Goal: Information Seeking & Learning: Check status

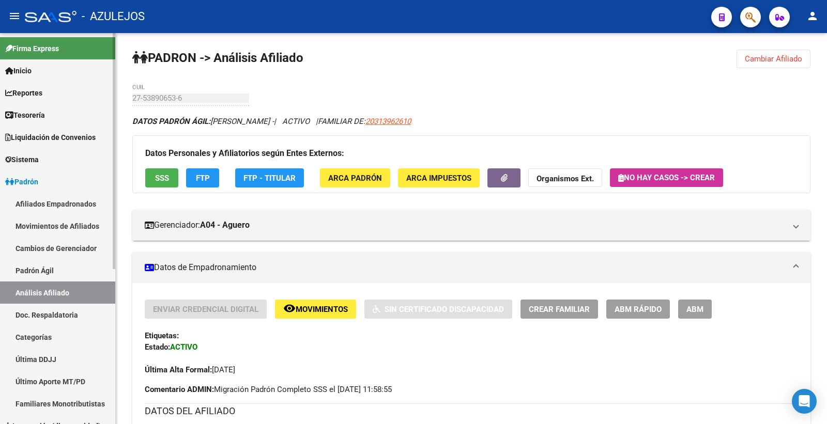
scroll to position [513, 0]
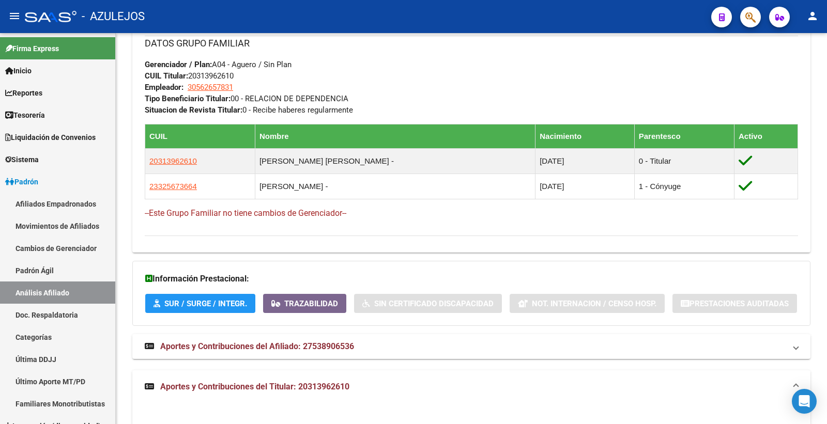
click at [60, 19] on div at bounding box center [51, 16] width 52 height 11
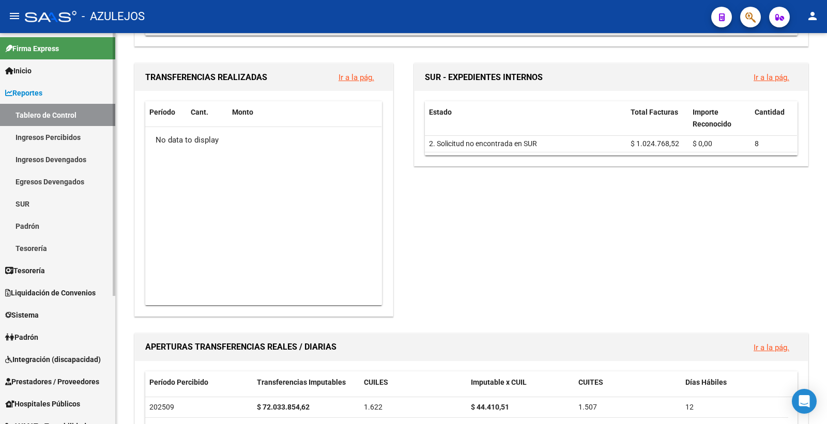
click at [68, 117] on link "Tablero de Control" at bounding box center [57, 115] width 115 height 22
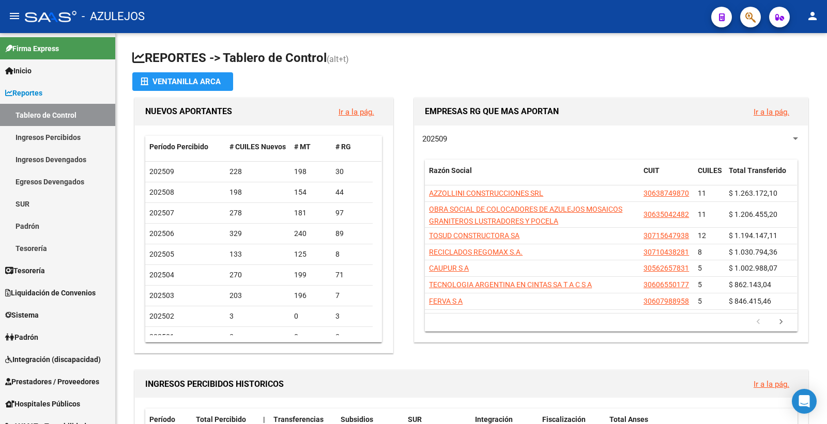
click at [42, 14] on div at bounding box center [51, 16] width 52 height 11
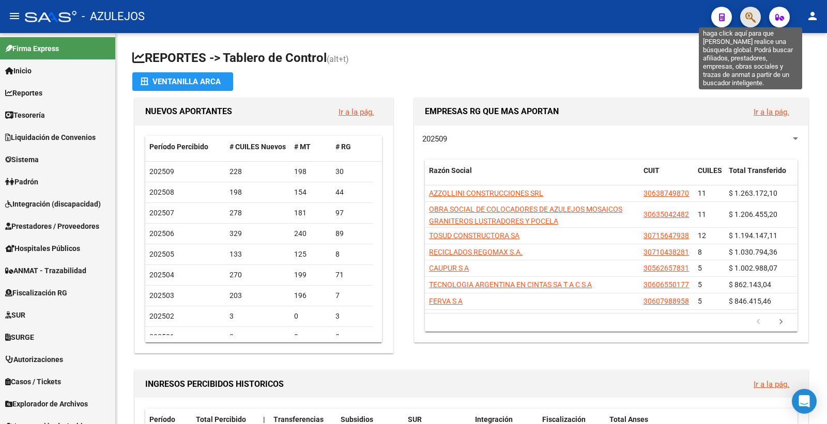
click at [752, 17] on icon "button" at bounding box center [750, 17] width 10 height 12
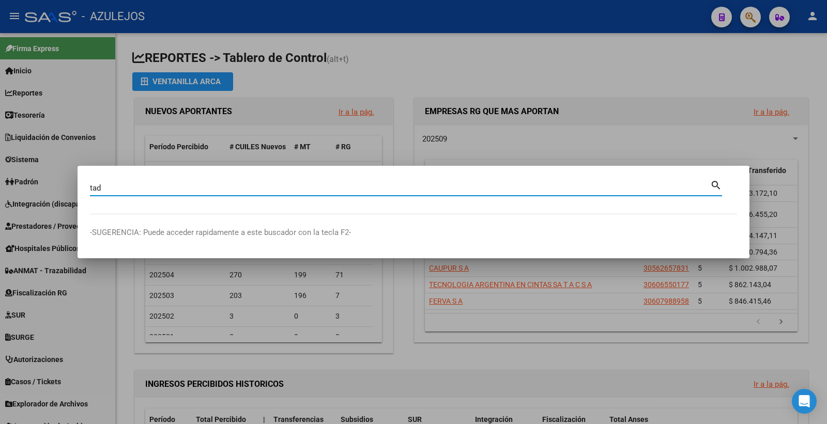
click at [713, 182] on mat-icon "search" at bounding box center [716, 184] width 12 height 12
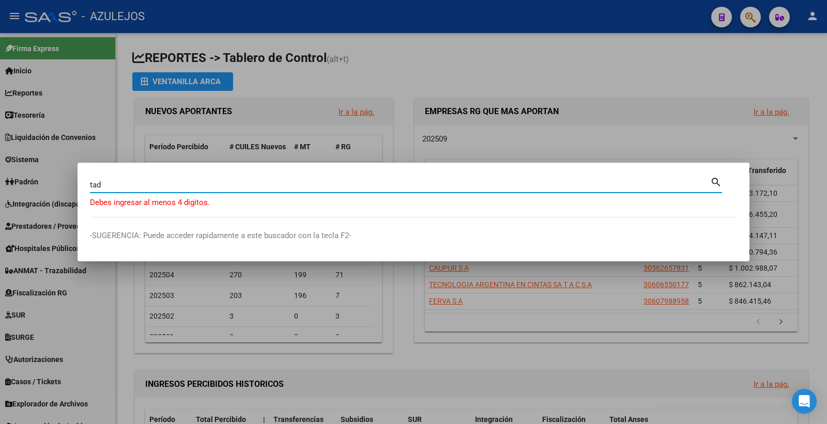
click at [110, 186] on input "tad" at bounding box center [400, 184] width 620 height 9
type input "t"
click at [714, 183] on mat-icon "search" at bounding box center [716, 181] width 12 height 12
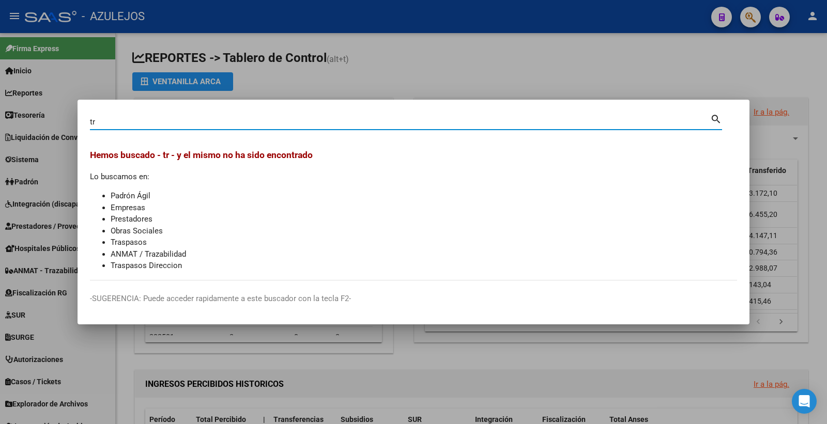
type input "t"
type input "modulo de tad"
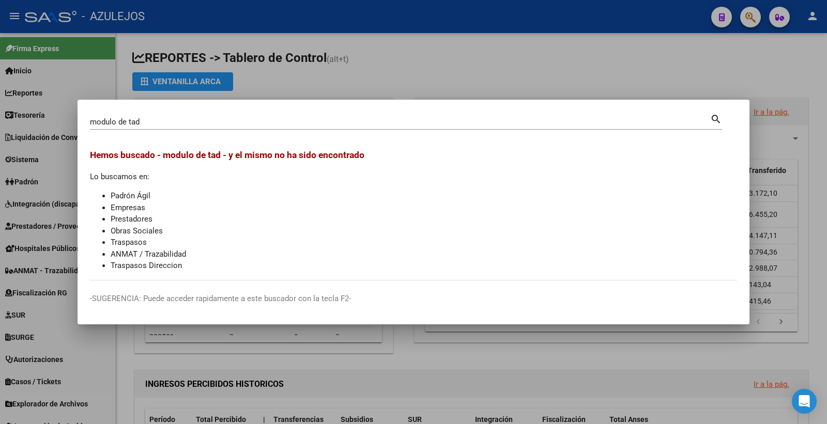
click at [629, 78] on div at bounding box center [413, 212] width 827 height 424
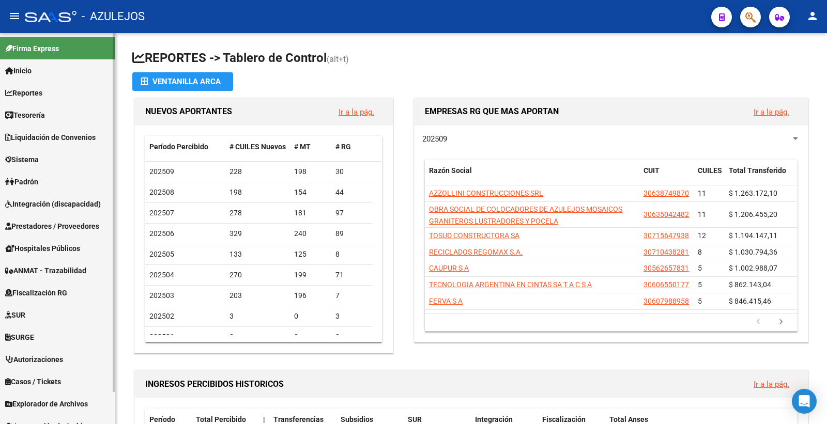
click at [24, 68] on span "Inicio" at bounding box center [18, 70] width 26 height 11
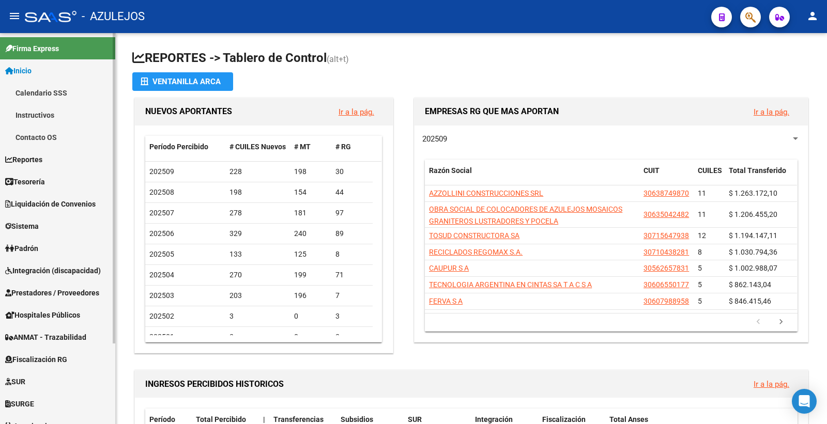
click at [75, 93] on link "Calendario SSS" at bounding box center [57, 93] width 115 height 22
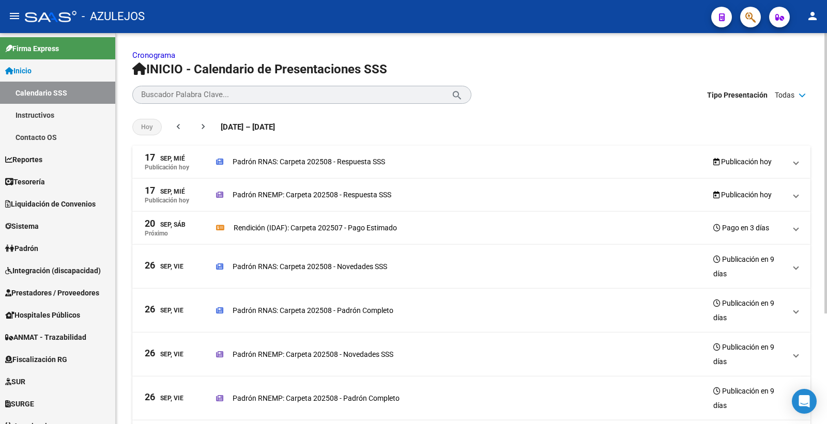
click at [245, 162] on p "Padrón RNAS: Carpeta 202508 - Respuesta SSS" at bounding box center [308, 161] width 152 height 11
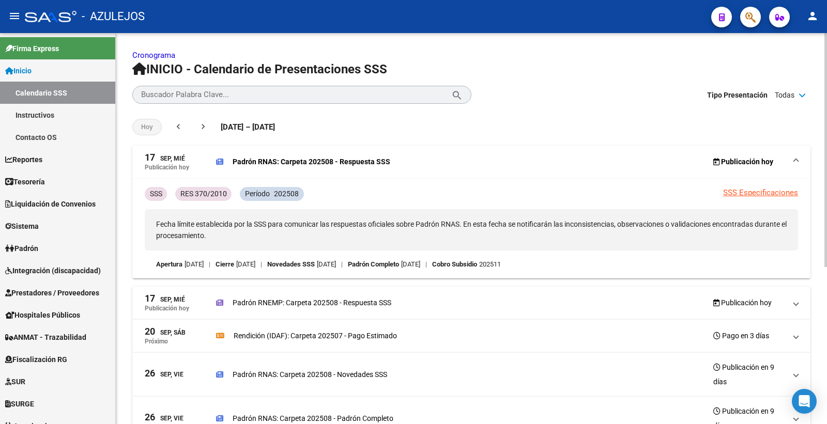
click at [245, 162] on p "Padrón RNAS: Carpeta 202508 - Respuesta SSS" at bounding box center [311, 161] width 158 height 11
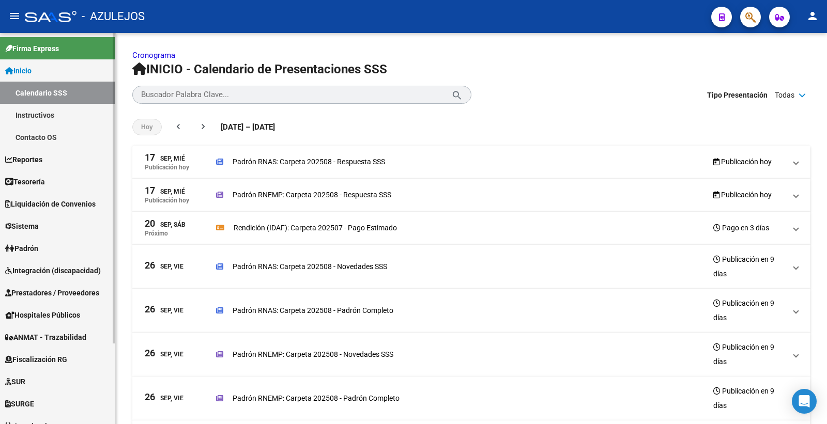
click at [69, 90] on link "Calendario SSS" at bounding box center [57, 93] width 115 height 22
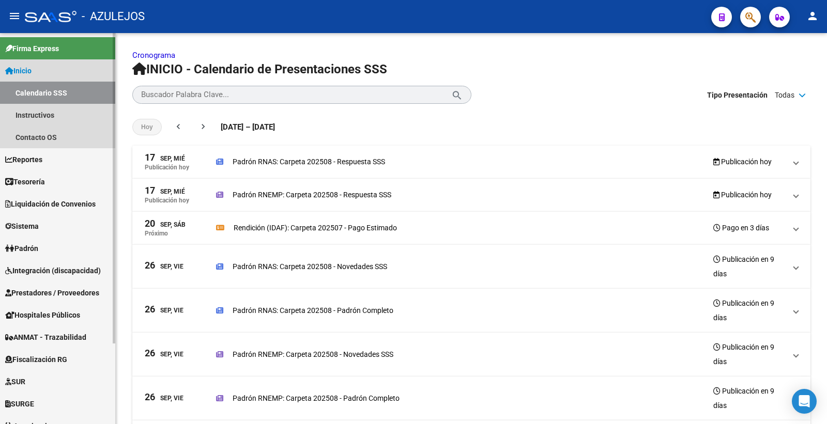
click at [32, 71] on span "Inicio" at bounding box center [18, 70] width 26 height 11
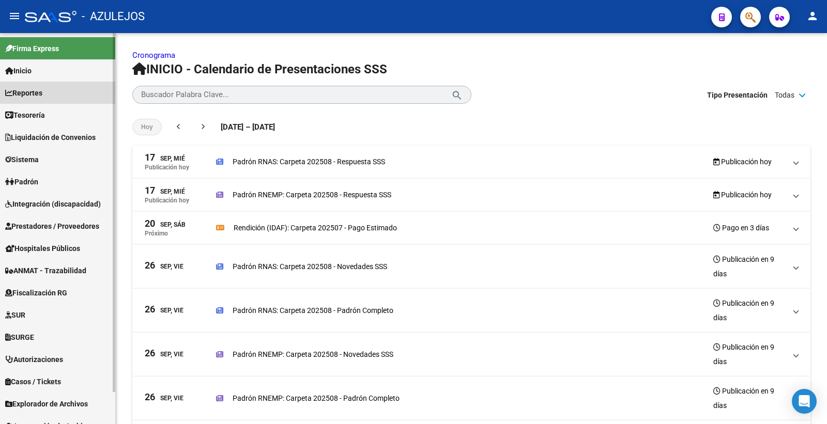
click at [64, 90] on link "Reportes" at bounding box center [57, 93] width 115 height 22
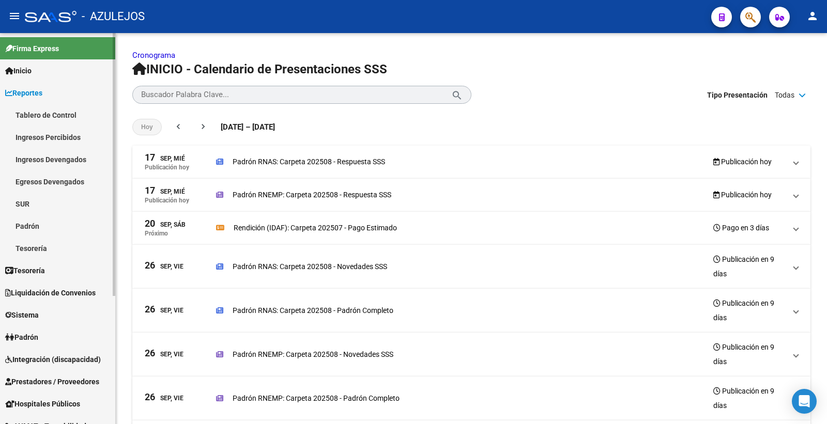
click at [64, 90] on link "Reportes" at bounding box center [57, 93] width 115 height 22
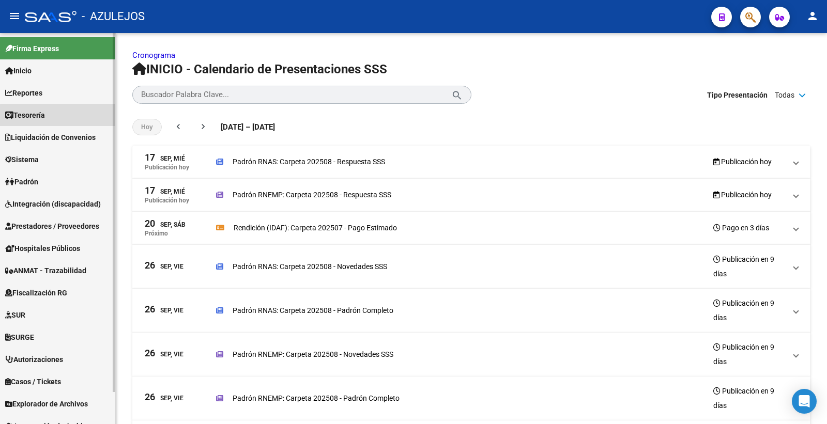
click at [73, 117] on link "Tesorería" at bounding box center [57, 115] width 115 height 22
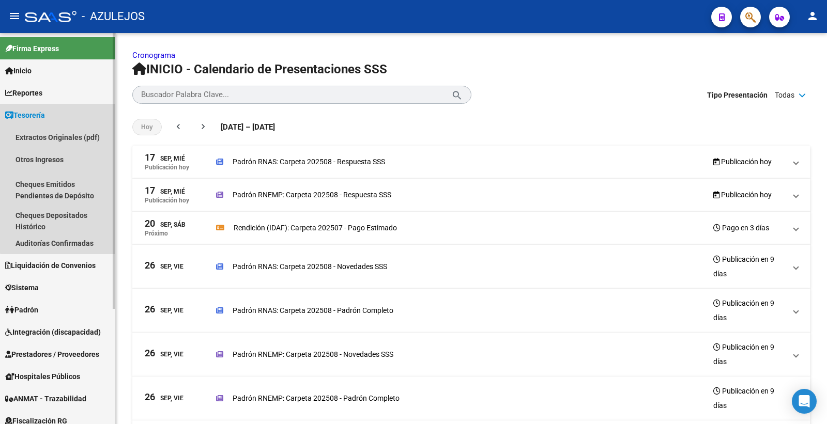
click at [62, 115] on link "Tesorería" at bounding box center [57, 115] width 115 height 22
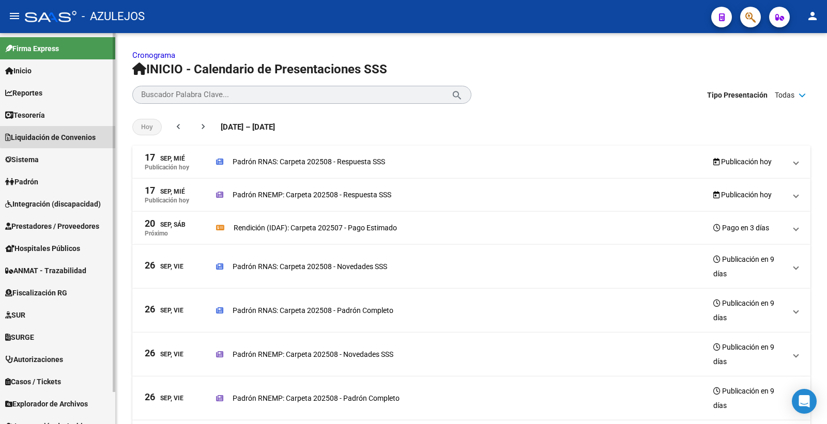
click at [70, 132] on span "Liquidación de Convenios" at bounding box center [50, 137] width 90 height 11
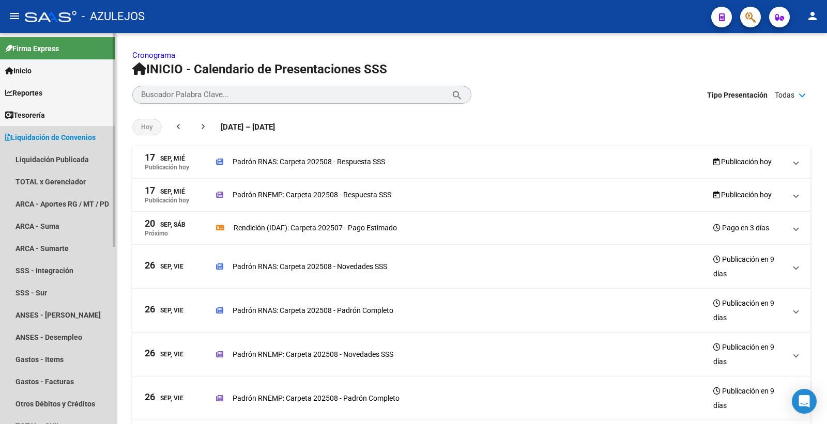
click at [70, 132] on span "Liquidación de Convenios" at bounding box center [50, 137] width 90 height 11
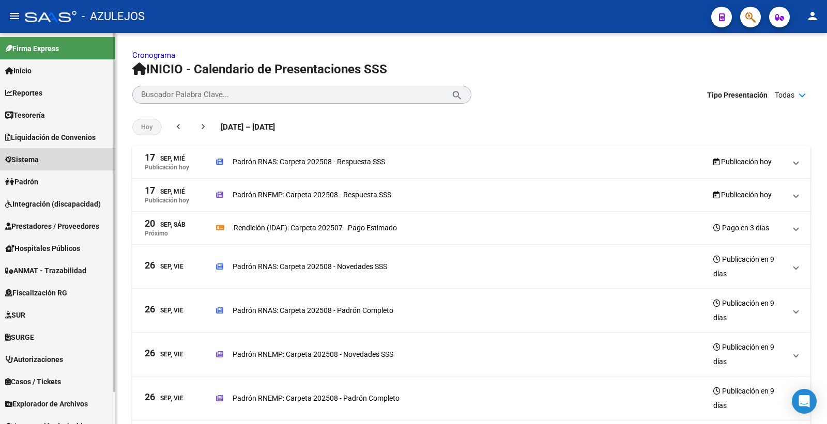
click at [26, 158] on span "Sistema" at bounding box center [22, 159] width 34 height 11
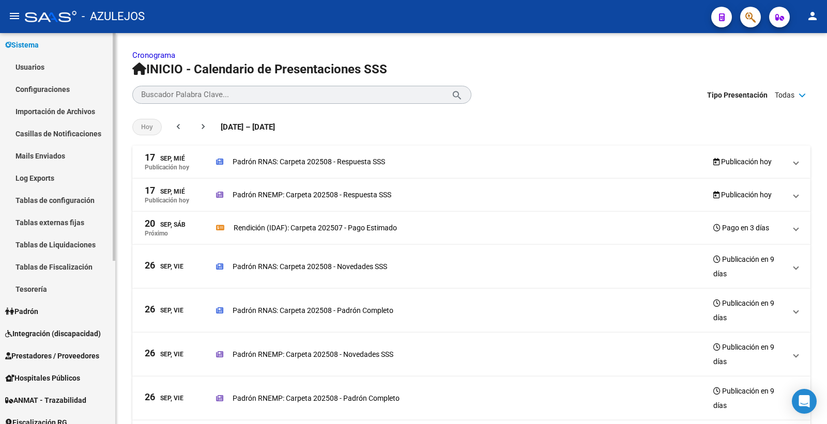
scroll to position [57, 0]
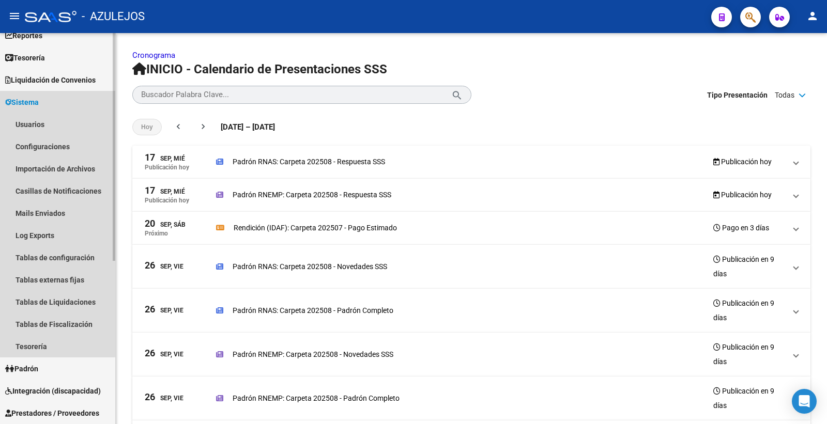
click at [34, 101] on span "Sistema" at bounding box center [22, 102] width 34 height 11
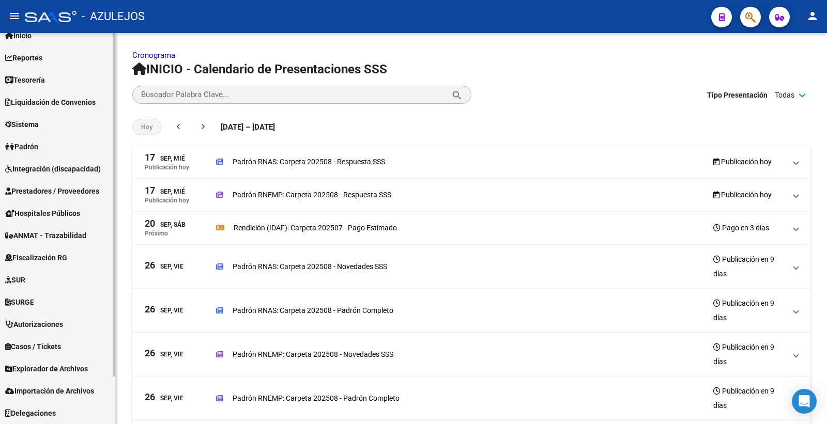
scroll to position [35, 0]
click at [45, 148] on link "Padrón" at bounding box center [57, 147] width 115 height 22
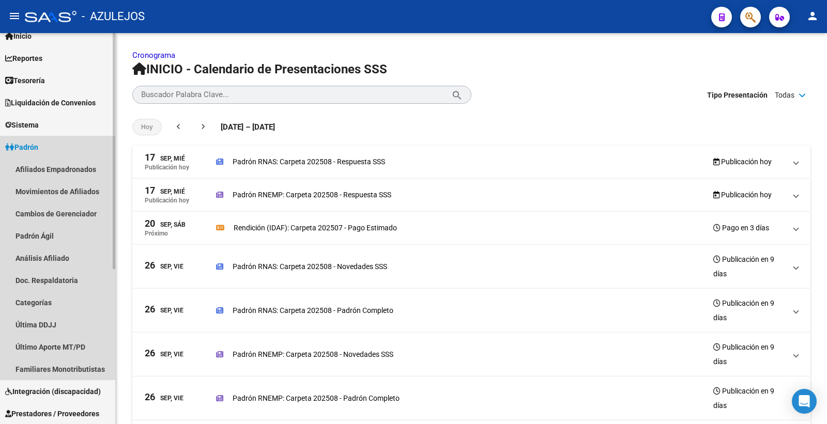
click at [37, 147] on span "Padrón" at bounding box center [21, 147] width 33 height 11
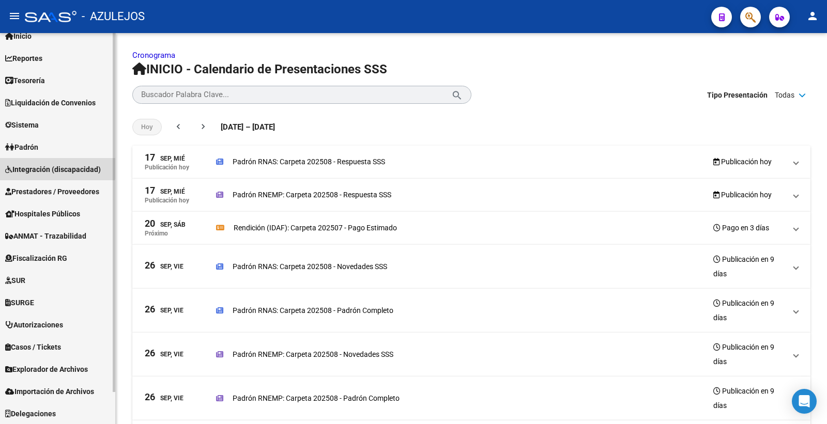
click at [37, 164] on span "Integración (discapacidad)" at bounding box center [53, 169] width 96 height 11
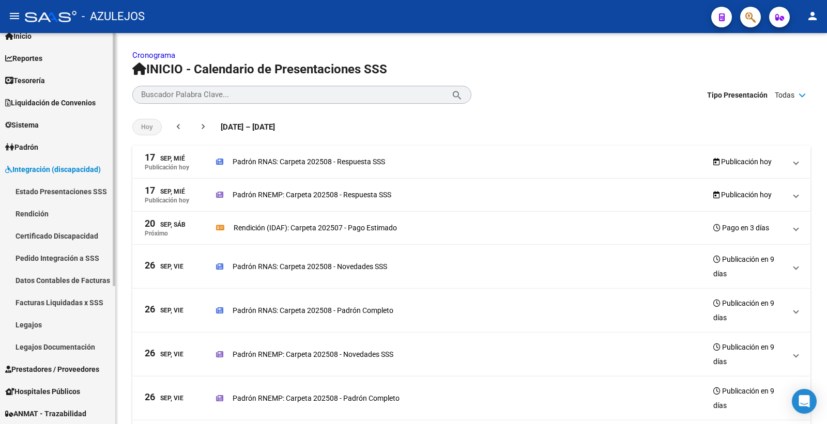
click at [57, 194] on link "Estado Presentaciones SSS" at bounding box center [57, 191] width 115 height 22
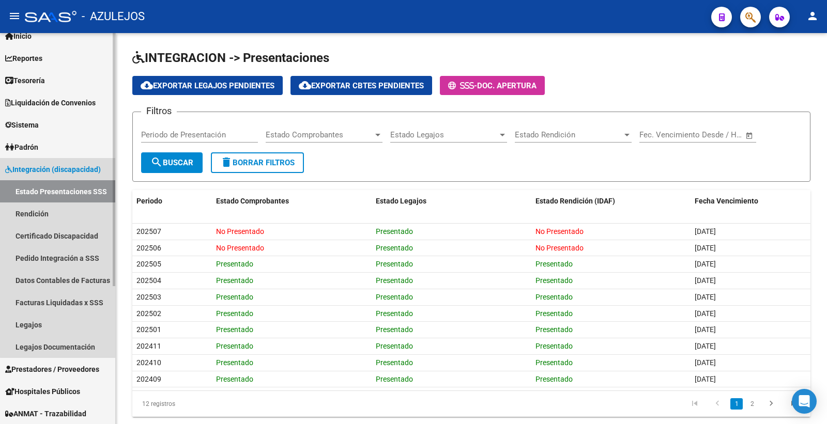
click at [58, 193] on link "Estado Presentaciones SSS" at bounding box center [57, 191] width 115 height 22
click at [44, 208] on link "Rendición" at bounding box center [57, 214] width 115 height 22
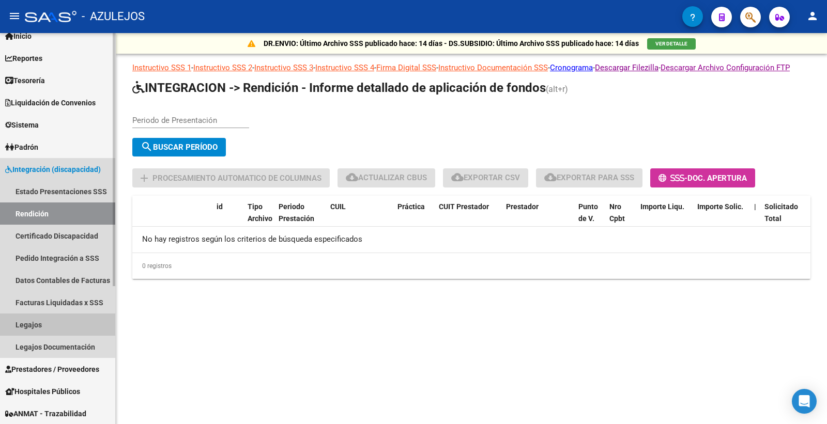
click at [39, 324] on link "Legajos" at bounding box center [57, 325] width 115 height 22
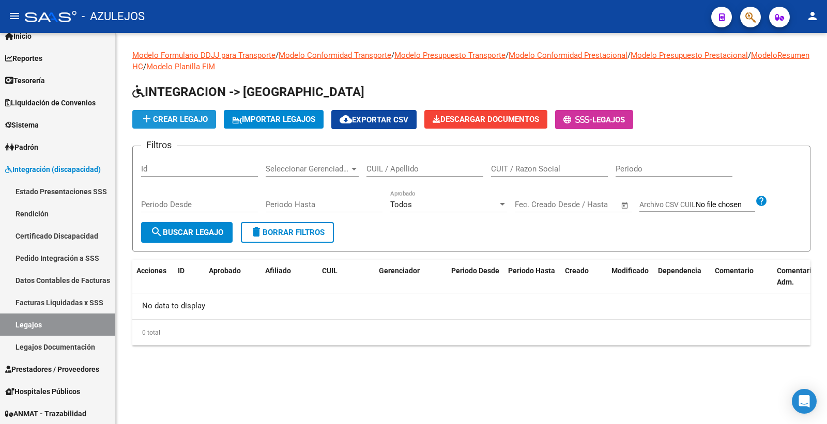
click at [159, 120] on span "add Crear Legajo" at bounding box center [174, 119] width 67 height 9
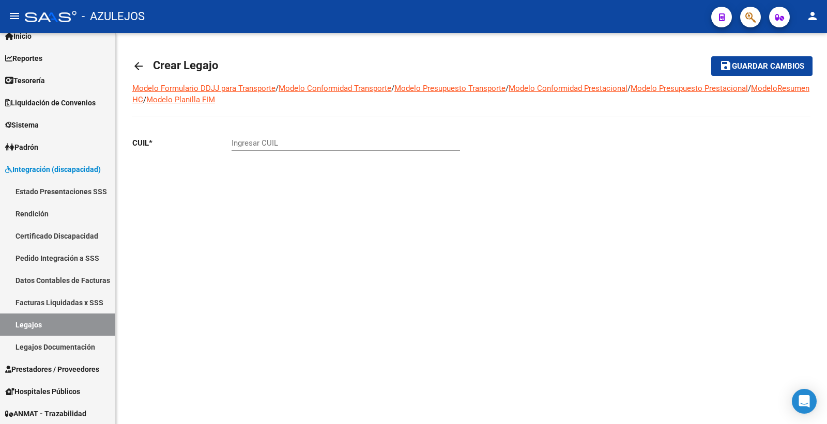
click at [138, 65] on mat-icon "arrow_back" at bounding box center [138, 66] width 12 height 12
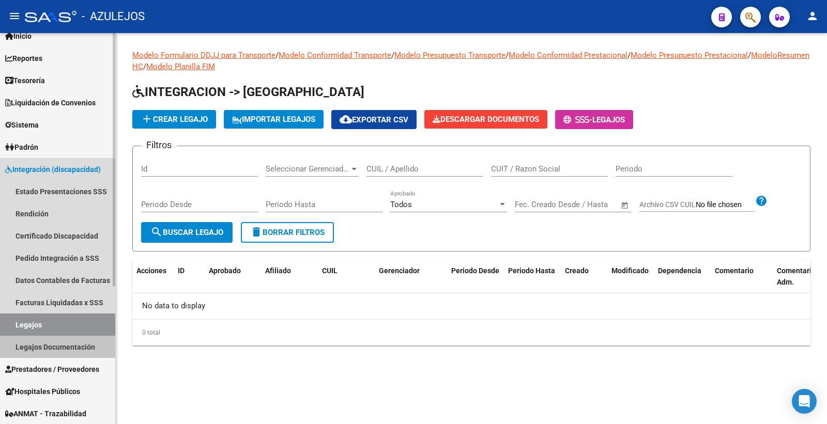
click at [76, 345] on link "Legajos Documentación" at bounding box center [57, 347] width 115 height 22
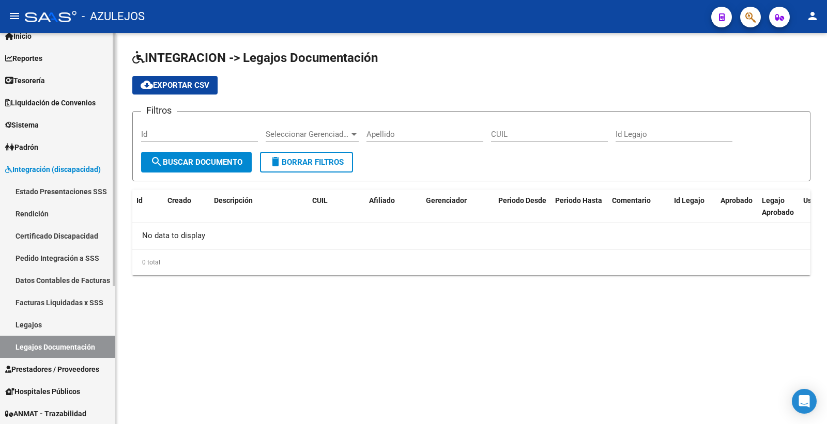
click at [80, 172] on span "Integración (discapacidad)" at bounding box center [53, 169] width 96 height 11
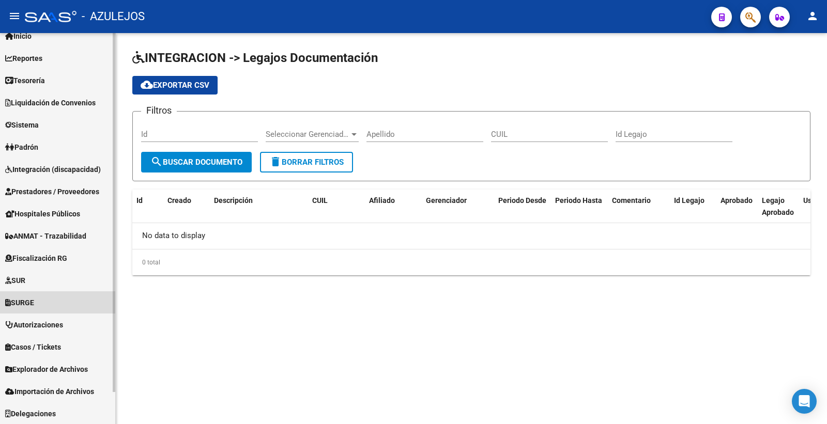
click at [48, 303] on link "SURGE" at bounding box center [57, 302] width 115 height 22
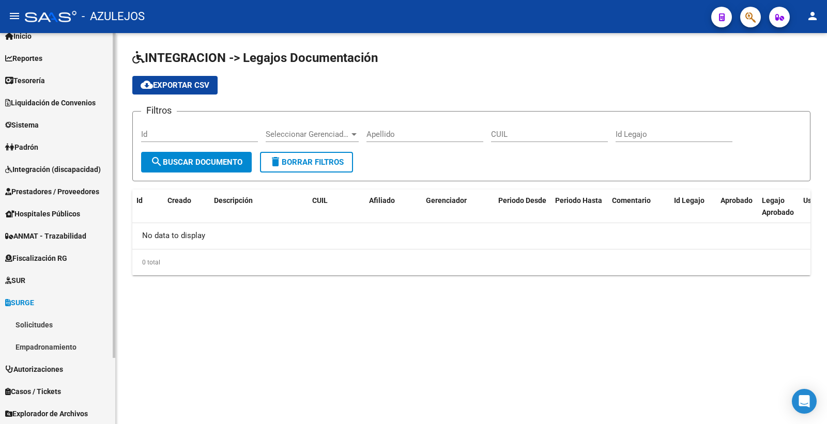
click at [39, 322] on link "Solicitudes" at bounding box center [57, 325] width 115 height 22
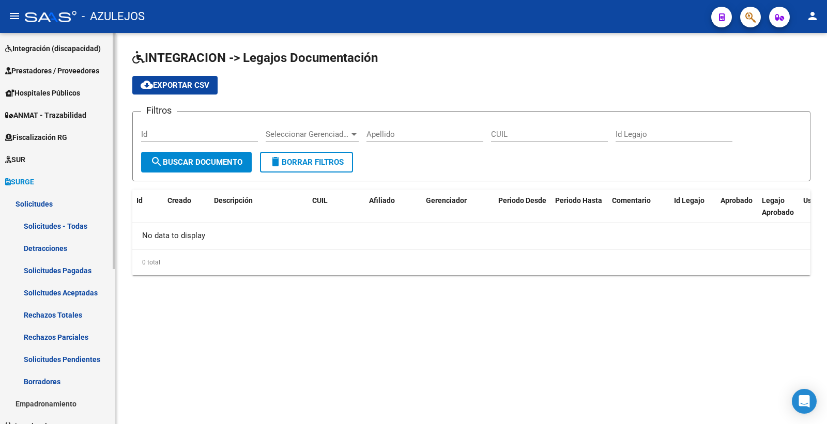
scroll to position [207, 0]
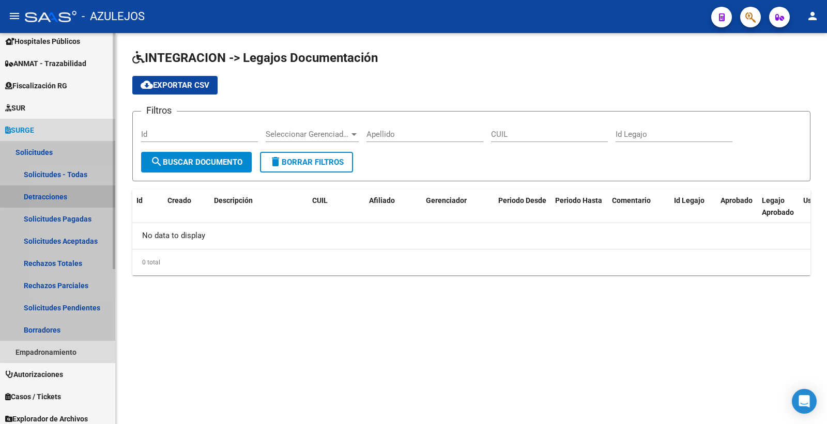
click at [59, 194] on link "Detracciones" at bounding box center [57, 196] width 115 height 22
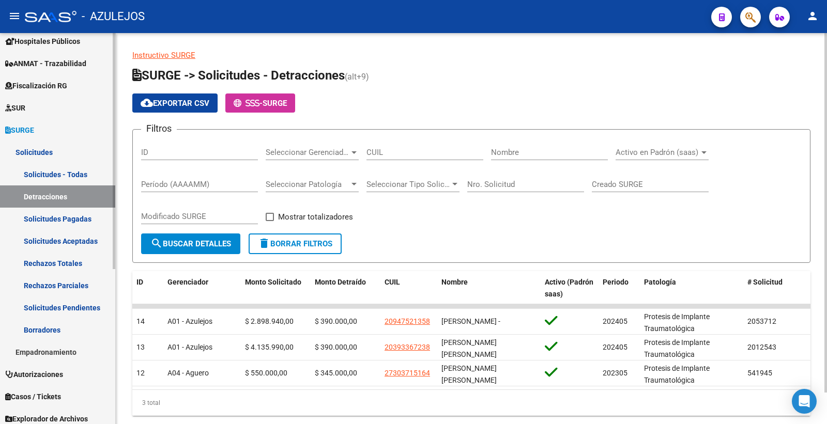
click at [85, 221] on link "Solicitudes Pagadas" at bounding box center [57, 219] width 115 height 22
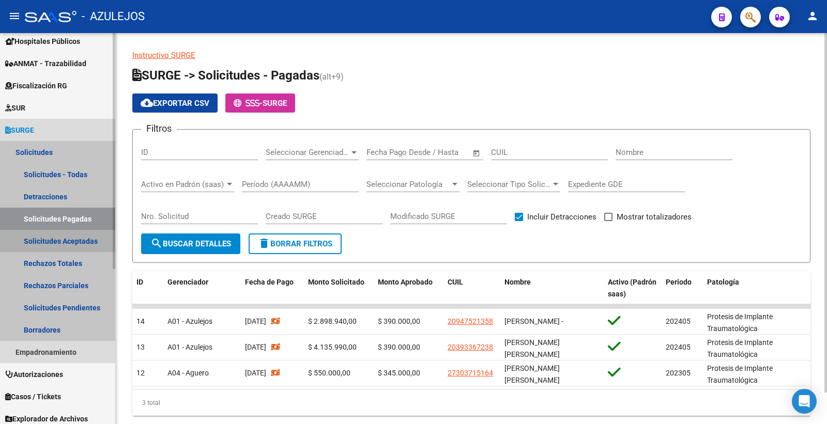
click at [65, 239] on link "Solicitudes Aceptadas" at bounding box center [57, 241] width 115 height 22
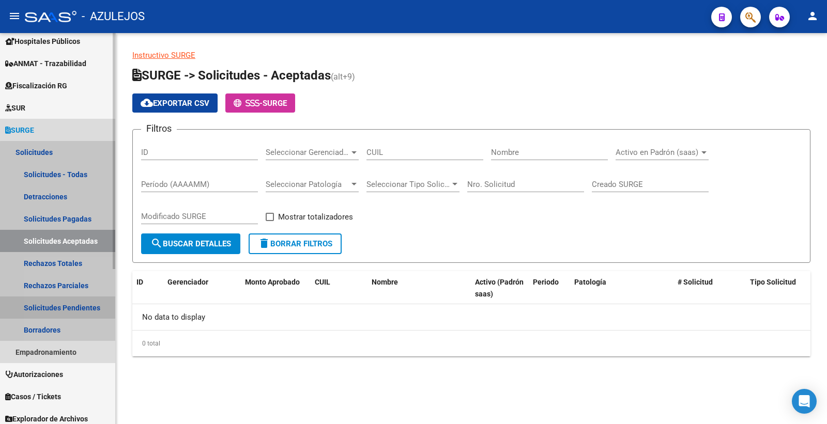
click at [74, 307] on link "Solicitudes Pendientes" at bounding box center [57, 308] width 115 height 22
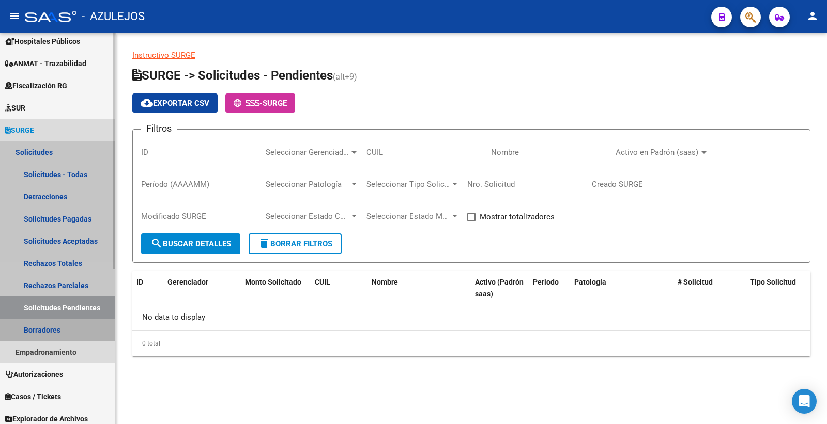
click at [65, 332] on link "Borradores" at bounding box center [57, 330] width 115 height 22
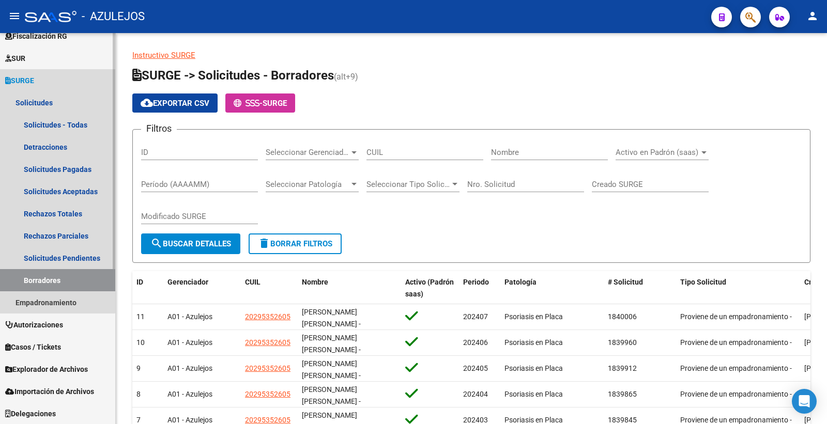
click at [24, 81] on span "SURGE" at bounding box center [19, 80] width 29 height 11
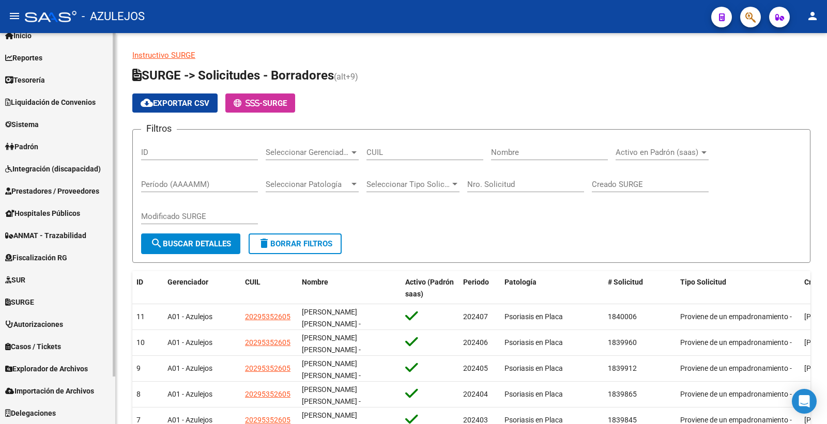
scroll to position [35, 0]
click at [62, 319] on span "Autorizaciones" at bounding box center [34, 324] width 58 height 11
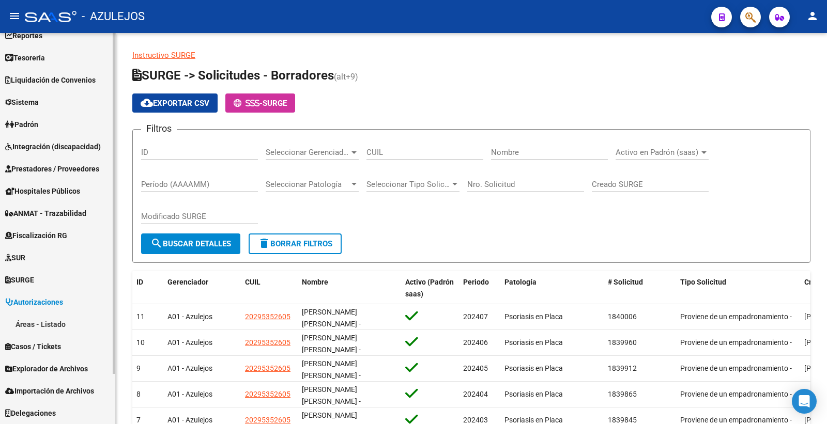
click at [63, 301] on span "Autorizaciones" at bounding box center [34, 302] width 58 height 11
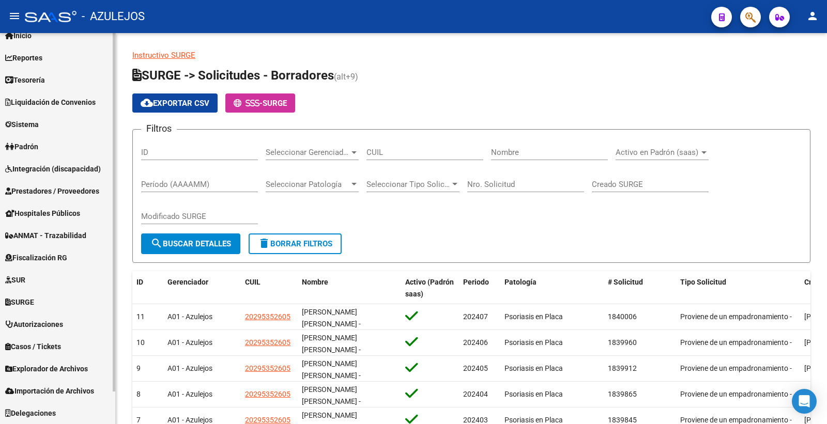
scroll to position [35, 0]
click at [66, 344] on link "Casos / Tickets" at bounding box center [57, 347] width 115 height 22
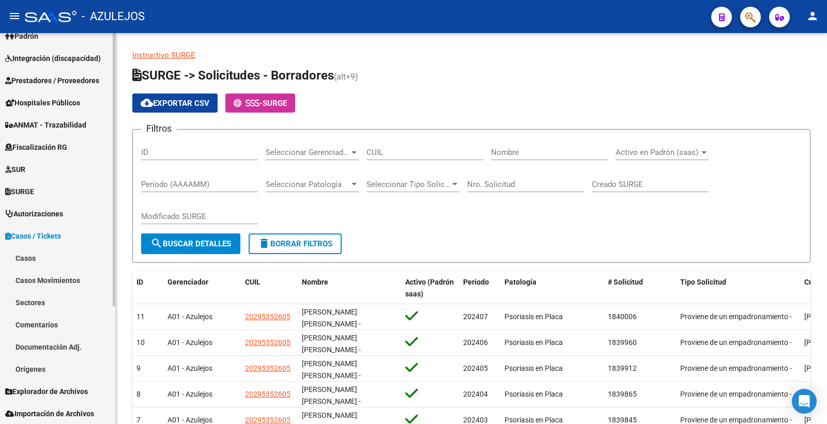
scroll to position [168, 0]
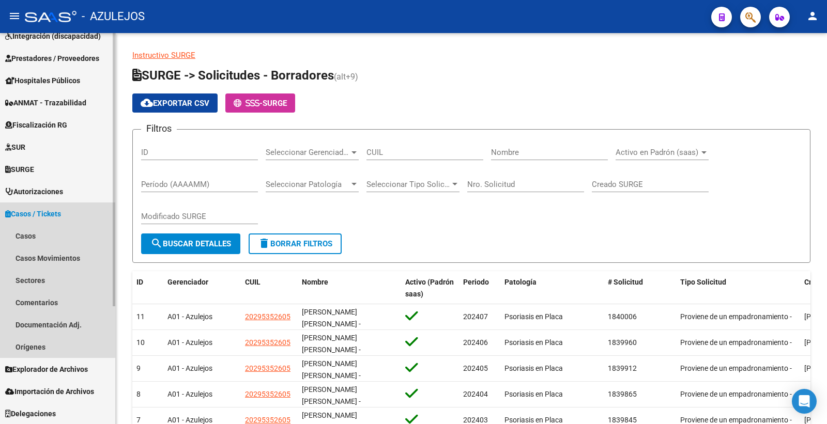
click at [53, 216] on span "Casos / Tickets" at bounding box center [33, 213] width 56 height 11
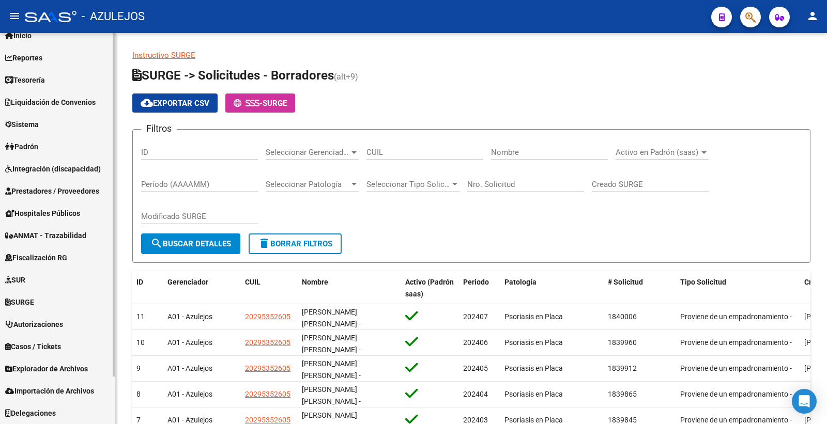
scroll to position [35, 0]
click at [63, 370] on span "Explorador de Archivos" at bounding box center [46, 369] width 83 height 11
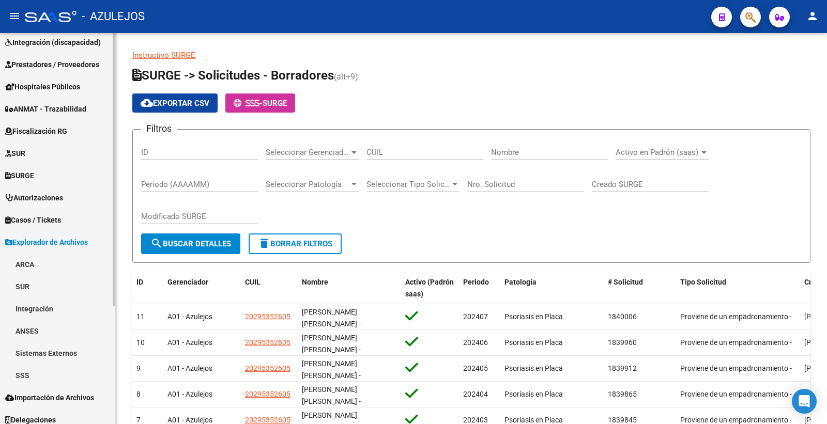
scroll to position [168, 0]
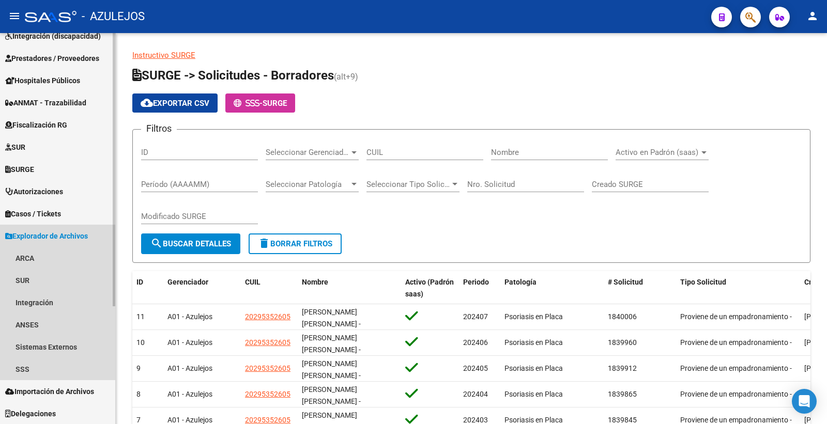
click at [80, 235] on span "Explorador de Archivos" at bounding box center [46, 235] width 83 height 11
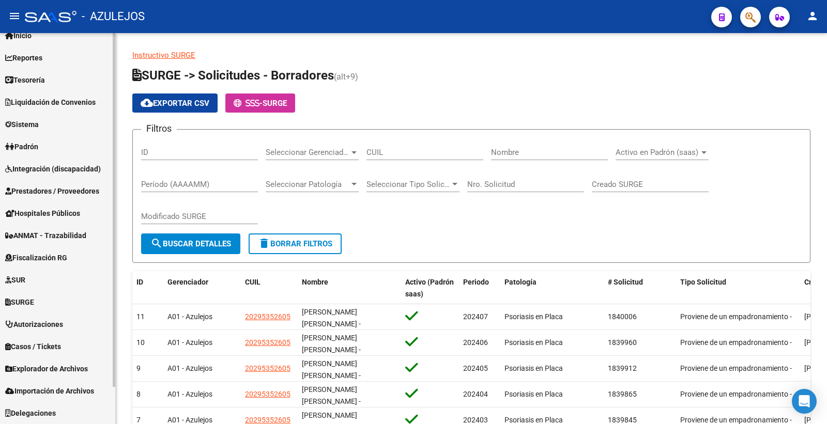
scroll to position [35, 0]
click at [76, 393] on span "Importación de Archivos" at bounding box center [49, 391] width 89 height 11
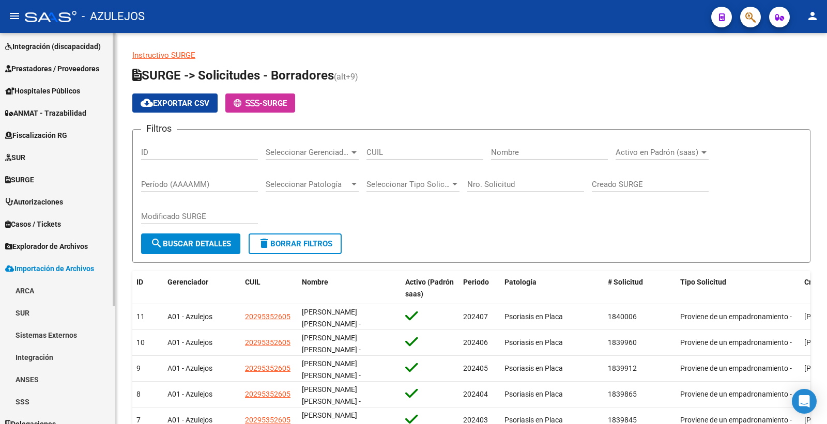
scroll to position [168, 0]
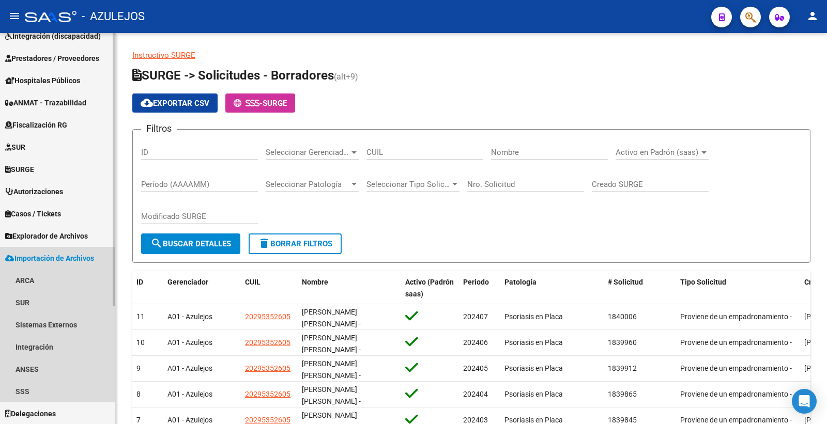
click at [77, 258] on span "Importación de Archivos" at bounding box center [49, 258] width 89 height 11
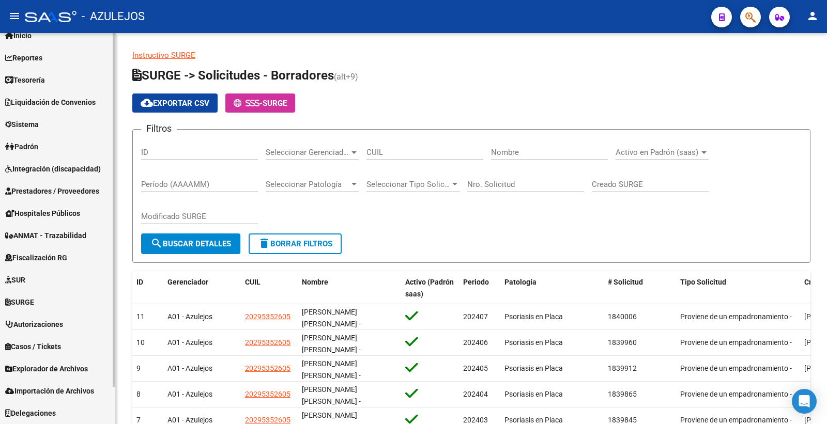
scroll to position [35, 0]
click at [52, 411] on span "Delegaciones" at bounding box center [30, 413] width 51 height 11
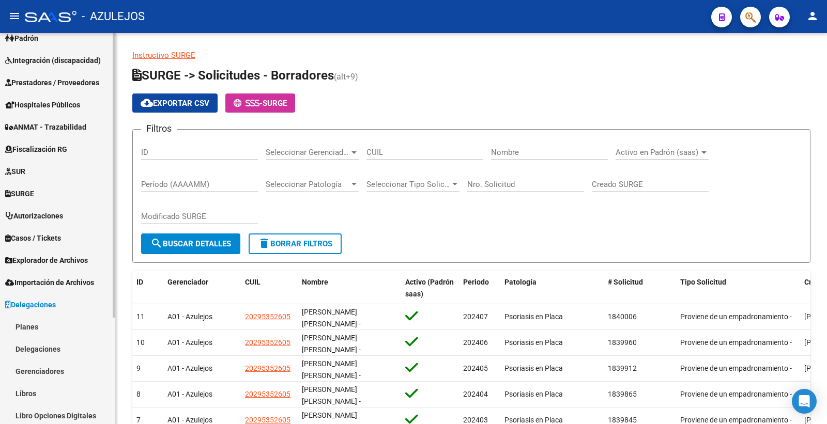
scroll to position [146, 0]
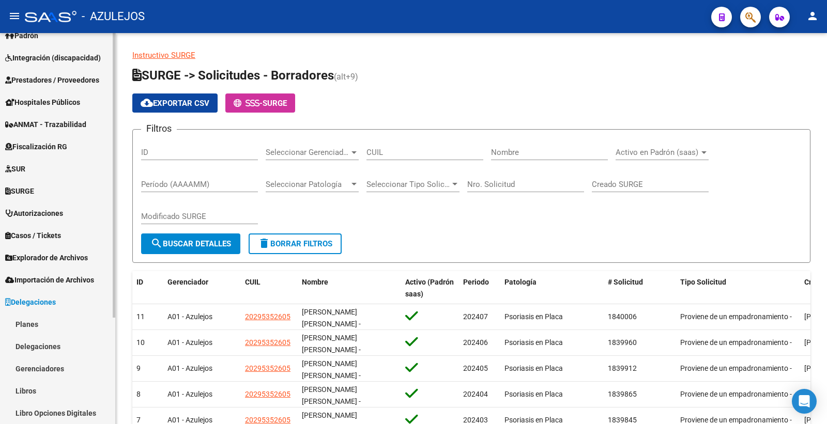
click at [111, 390] on div "Firma Express Inicio Calendario SSS Instructivos Contacto OS Reportes Tablero d…" at bounding box center [59, 155] width 118 height 537
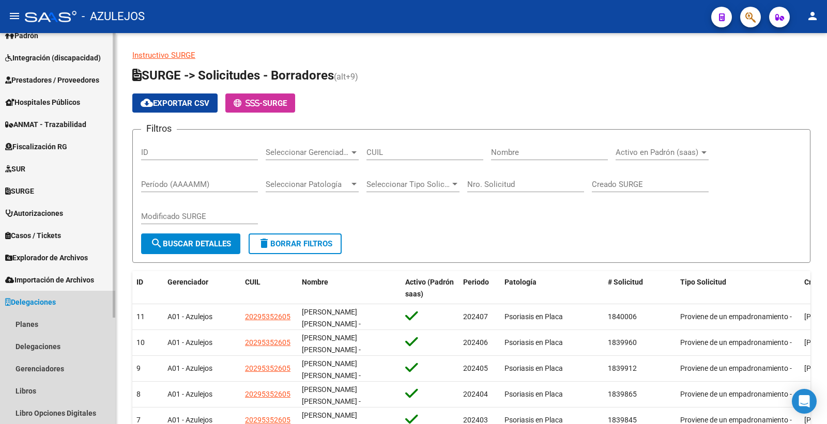
click at [33, 300] on span "Delegaciones" at bounding box center [30, 302] width 51 height 11
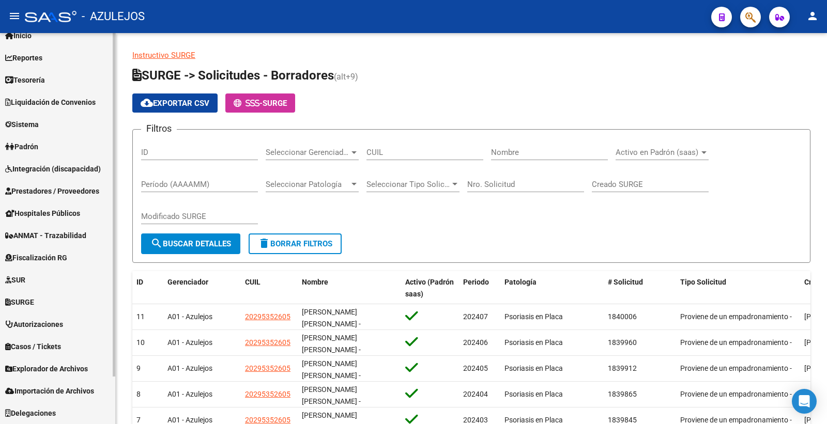
scroll to position [35, 0]
click at [34, 149] on span "Padrón" at bounding box center [21, 147] width 33 height 11
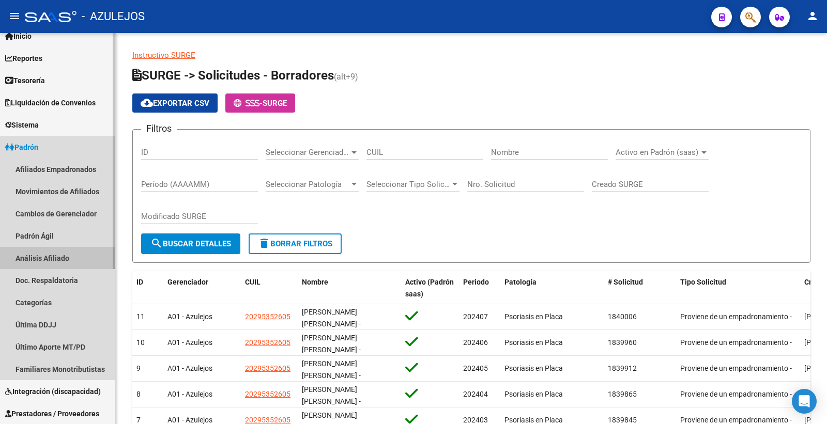
click at [64, 262] on link "Análisis Afiliado" at bounding box center [57, 258] width 115 height 22
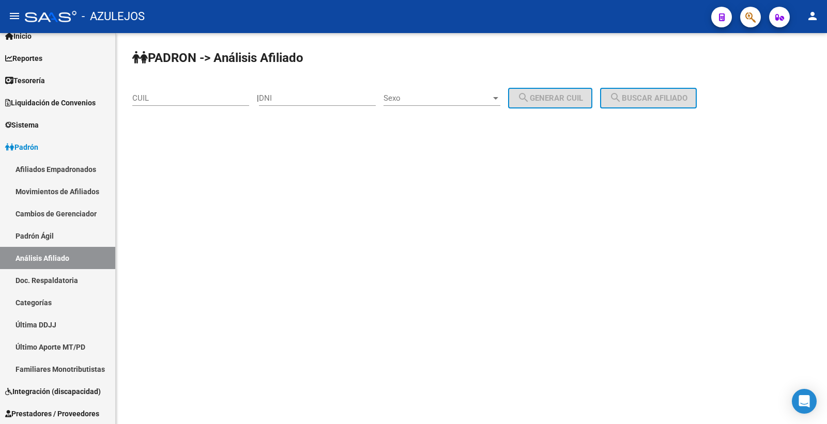
click at [295, 99] on input "DNI" at bounding box center [317, 98] width 117 height 9
type input "42390620"
click at [429, 98] on span "Sexo" at bounding box center [436, 98] width 107 height 9
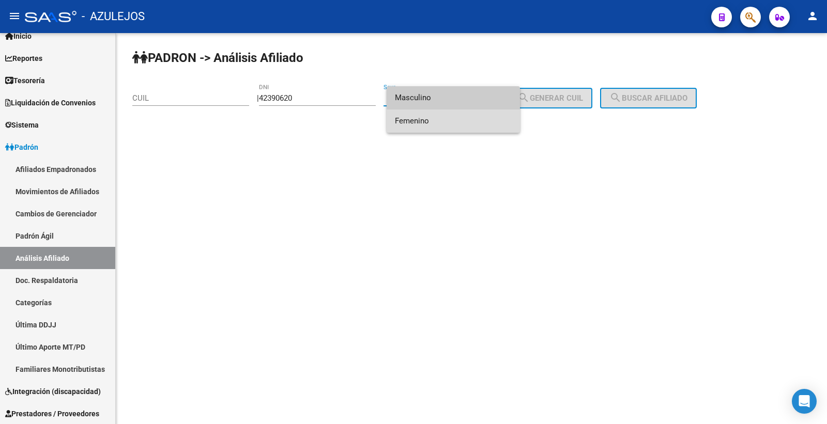
drag, startPoint x: 420, startPoint y: 120, endPoint x: 419, endPoint y: 114, distance: 5.9
click at [420, 117] on span "Femenino" at bounding box center [453, 121] width 117 height 23
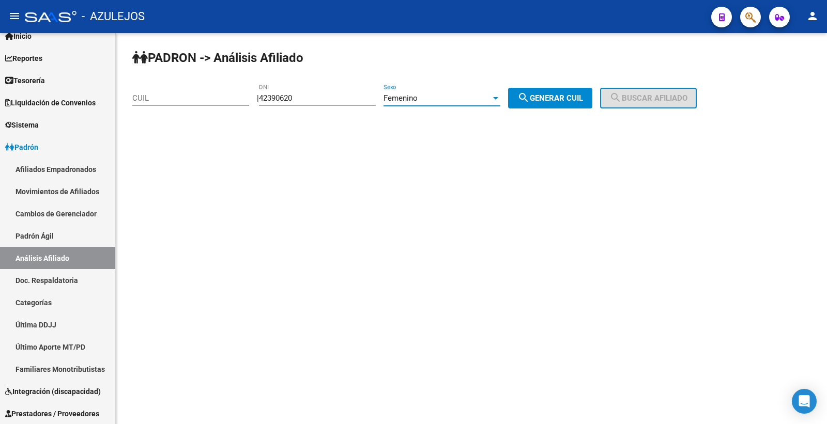
drag, startPoint x: 565, startPoint y: 99, endPoint x: 620, endPoint y: 106, distance: 56.3
click at [565, 99] on span "search Generar CUIL" at bounding box center [550, 98] width 66 height 9
type input "27-42390620-6"
click at [621, 103] on mat-icon "search" at bounding box center [615, 97] width 12 height 12
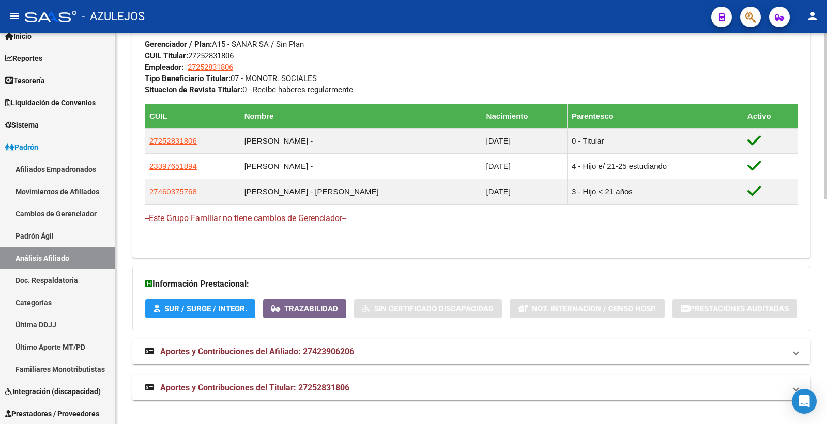
scroll to position [527, 0]
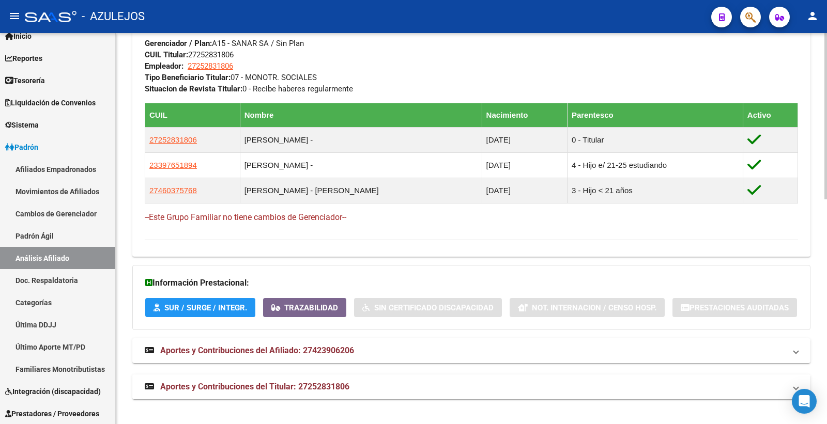
click at [323, 390] on span "Aportes y Contribuciones del Titular: 27252831806" at bounding box center [254, 387] width 189 height 10
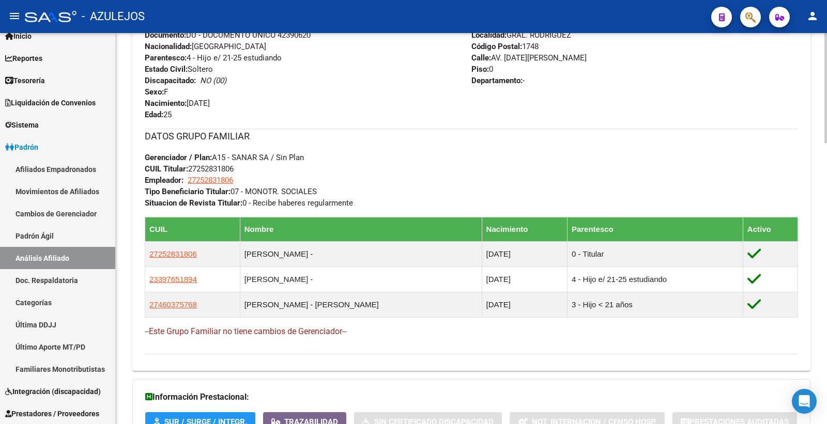
scroll to position [469, 0]
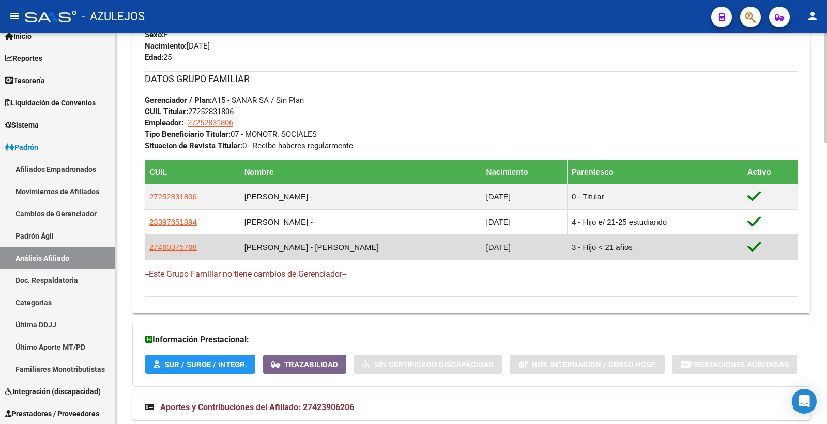
drag, startPoint x: 150, startPoint y: 239, endPoint x: 212, endPoint y: 243, distance: 61.6
click at [212, 243] on td "27460375768" at bounding box center [192, 247] width 95 height 25
copy span "27460375768"
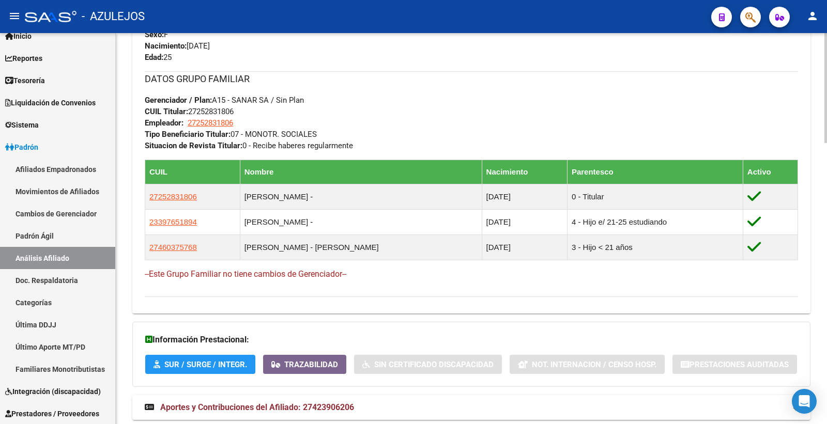
click at [416, 303] on div "Enviar Credencial Digital remove_red_eye Movimientos Sin Certificado Discapacid…" at bounding box center [471, 68] width 678 height 475
drag, startPoint x: 207, startPoint y: 222, endPoint x: 144, endPoint y: 220, distance: 63.6
click at [143, 221] on div "Enviar Credencial Digital remove_red_eye Movimientos Sin Certificado Discapacid…" at bounding box center [471, 68] width 678 height 475
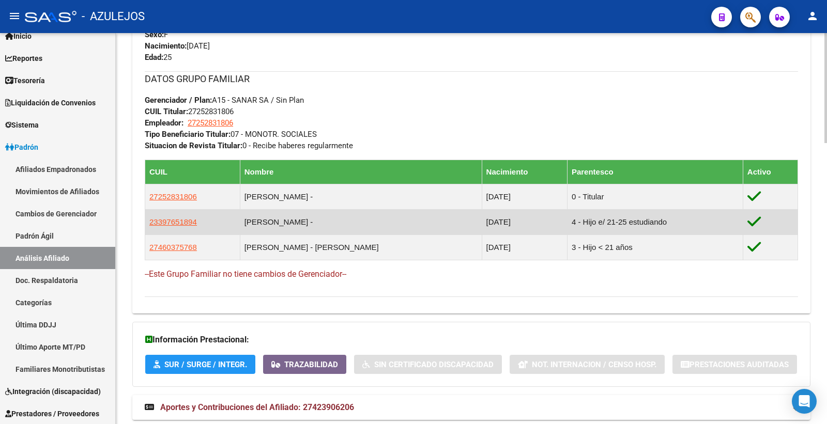
click at [215, 223] on td "23397651894" at bounding box center [192, 221] width 95 height 25
drag, startPoint x: 205, startPoint y: 223, endPoint x: 159, endPoint y: 223, distance: 46.0
click at [145, 222] on td "23397651894" at bounding box center [192, 221] width 95 height 25
copy span "23397651894"
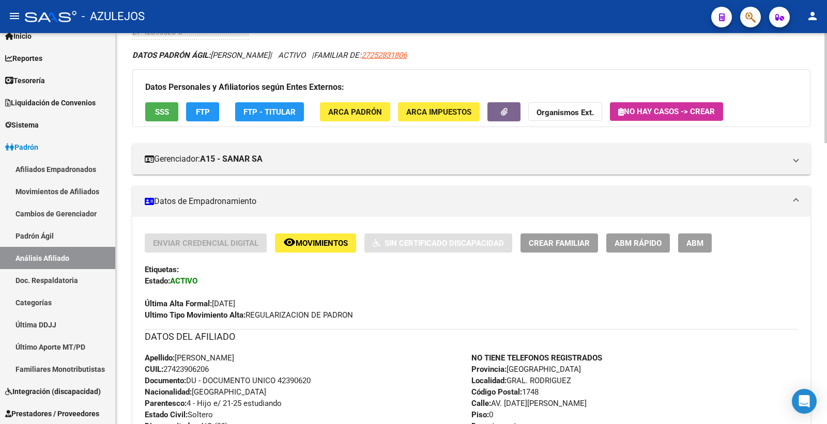
scroll to position [0, 0]
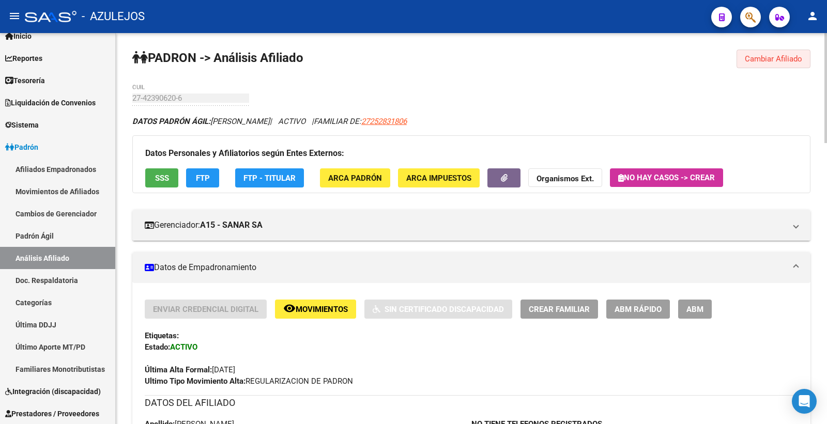
drag, startPoint x: 783, startPoint y: 60, endPoint x: 684, endPoint y: 78, distance: 99.7
click at [782, 60] on span "Cambiar Afiliado" at bounding box center [772, 58] width 57 height 9
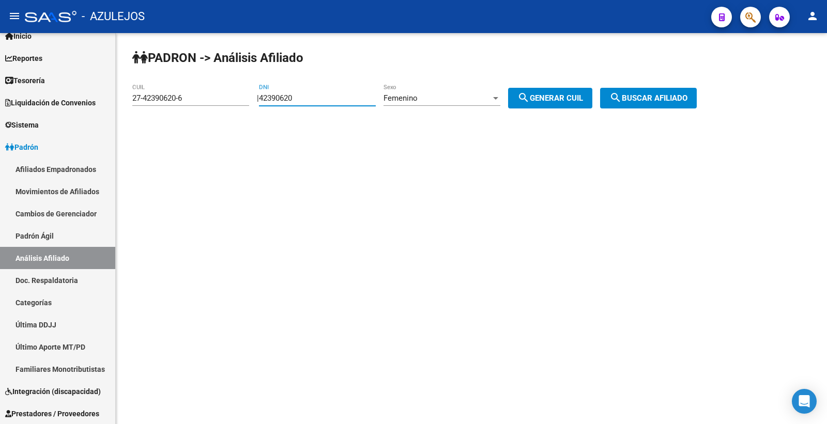
drag, startPoint x: 314, startPoint y: 100, endPoint x: 261, endPoint y: 100, distance: 52.7
click at [261, 100] on div "| 42390620 DNI Femenino Sexo search Generar CUIL" at bounding box center [428, 98] width 343 height 9
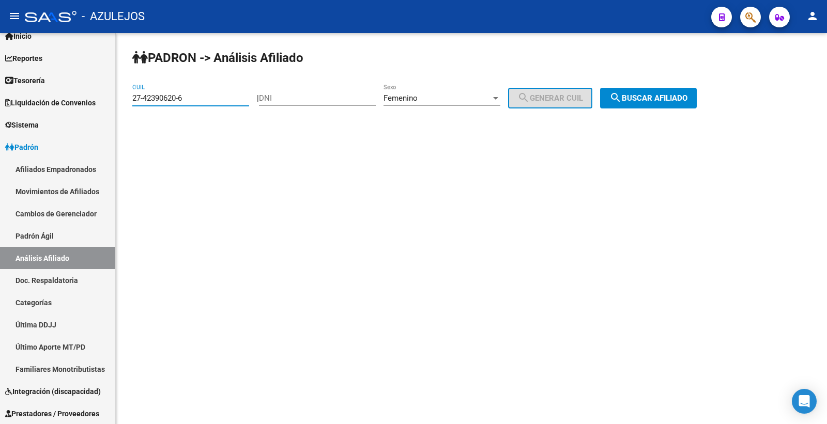
click at [163, 96] on input "27-42390620-6" at bounding box center [190, 98] width 117 height 9
click at [162, 95] on input "27-42390620-6" at bounding box center [190, 98] width 117 height 9
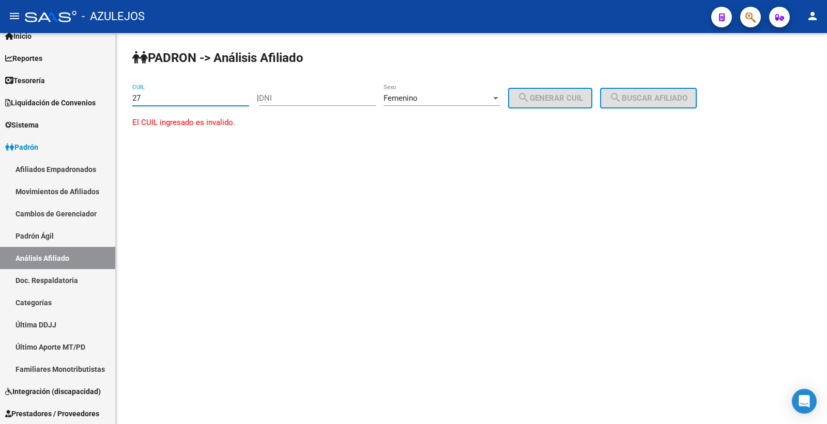
type input "2"
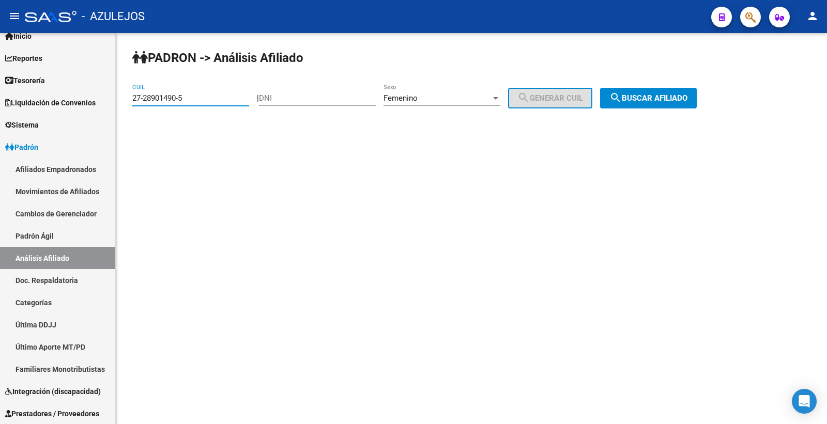
type input "27-28901490-5"
click at [651, 97] on span "search Buscar afiliado" at bounding box center [648, 98] width 78 height 9
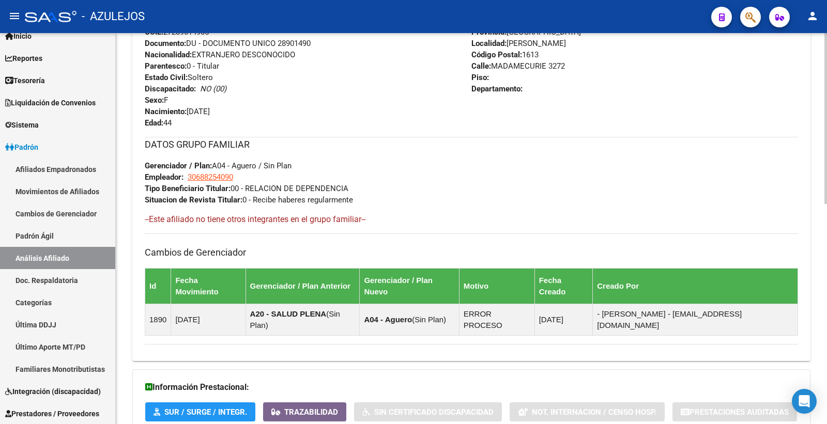
scroll to position [503, 0]
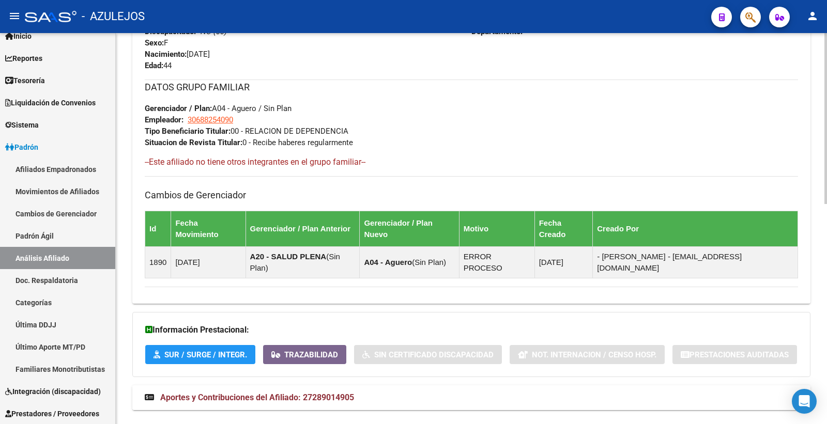
click at [352, 393] on span "Aportes y Contribuciones del Afiliado: 27289014905" at bounding box center [257, 398] width 194 height 10
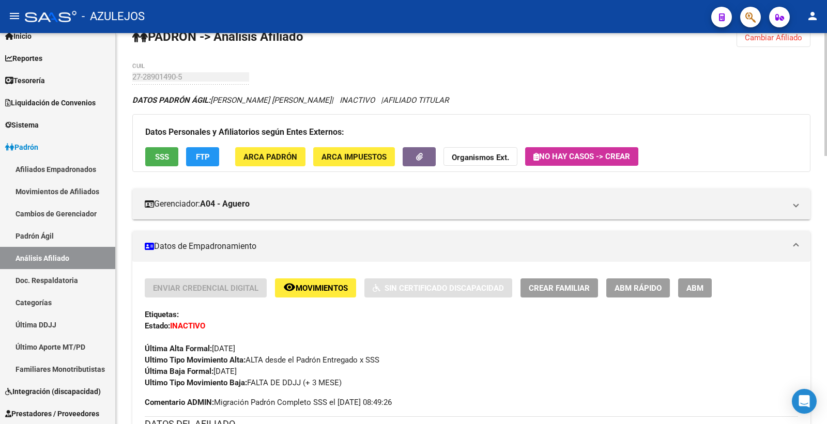
scroll to position [0, 0]
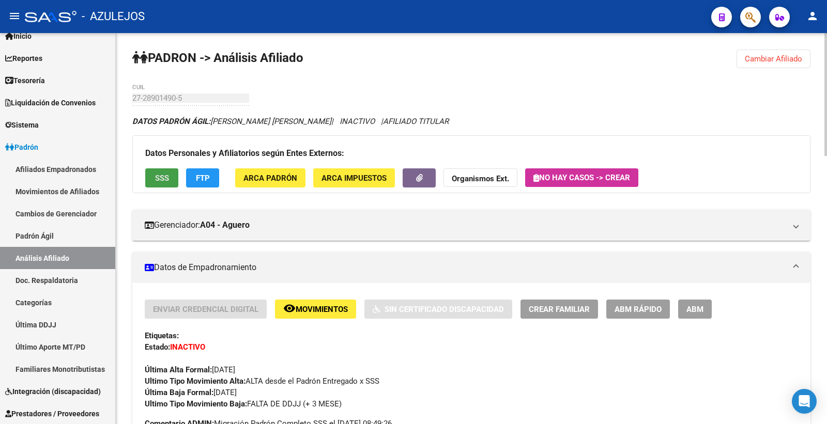
click at [162, 177] on span "SSS" at bounding box center [162, 178] width 14 height 9
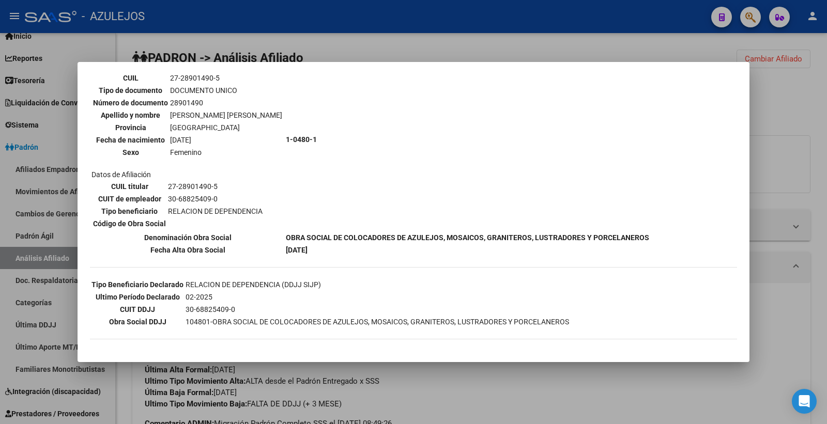
scroll to position [3, 0]
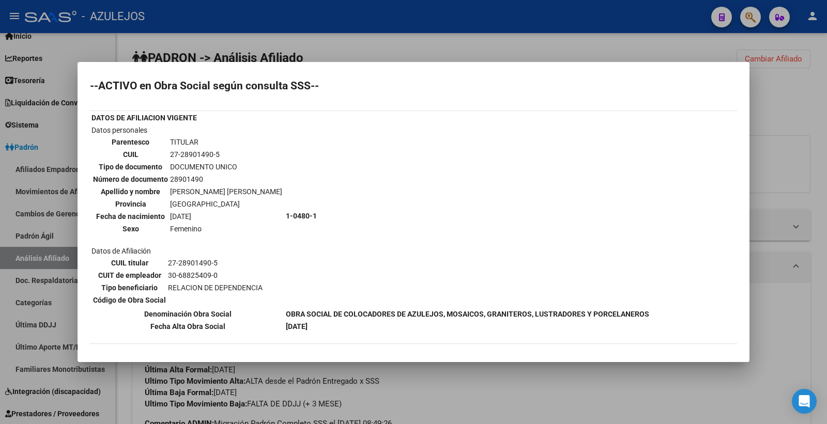
click at [376, 52] on div at bounding box center [413, 212] width 827 height 424
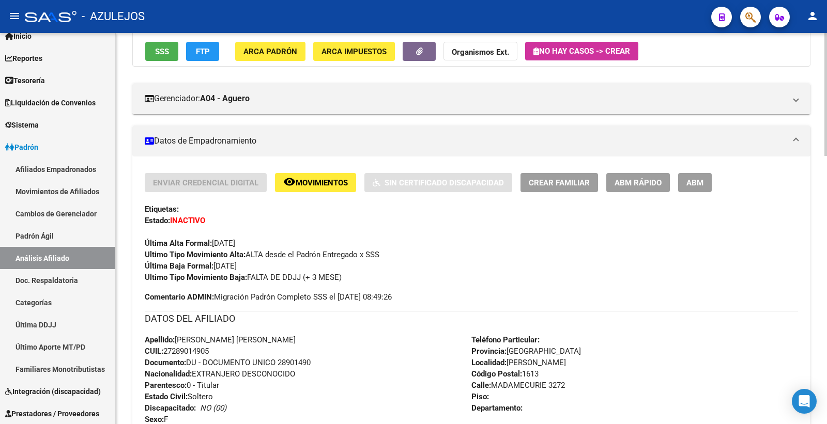
scroll to position [0, 0]
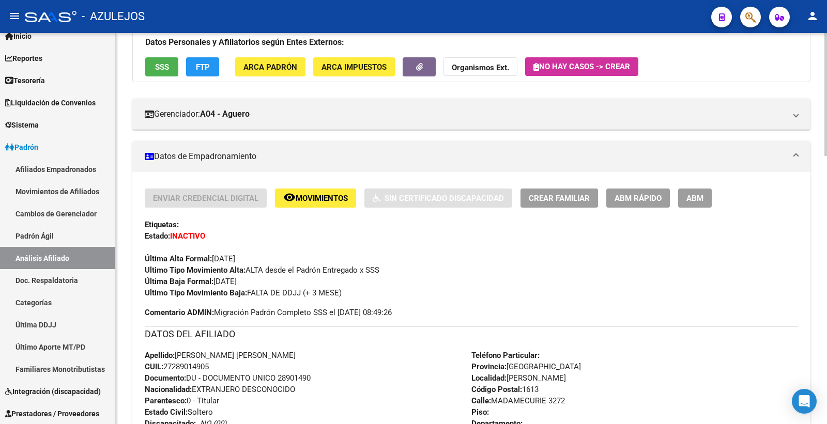
scroll to position [115, 0]
